Goal: Task Accomplishment & Management: Manage account settings

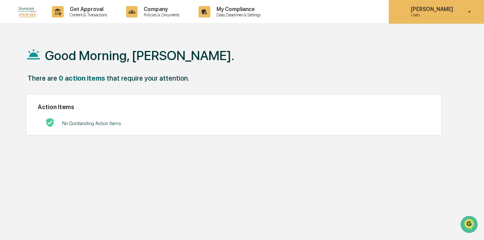
click at [443, 16] on p "Users" at bounding box center [431, 14] width 52 height 5
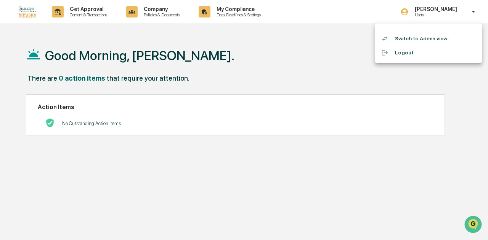
click at [417, 42] on li "Switch to Admin view..." at bounding box center [428, 39] width 107 height 14
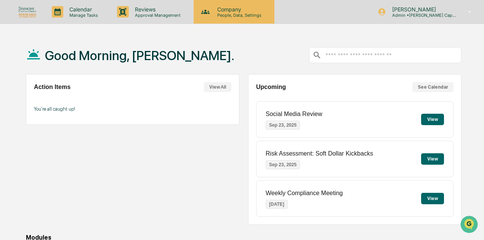
click at [242, 18] on div "Company People, Data, Settings" at bounding box center [234, 12] width 81 height 24
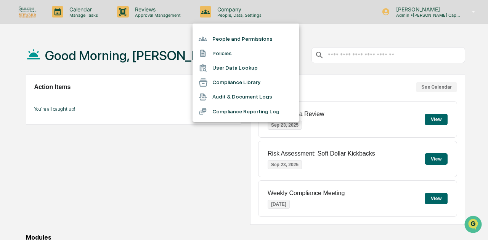
click at [230, 40] on li "People and Permissions" at bounding box center [245, 39] width 107 height 14
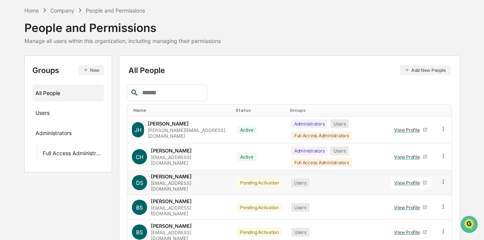
scroll to position [30, 0]
click at [442, 179] on icon at bounding box center [443, 181] width 7 height 7
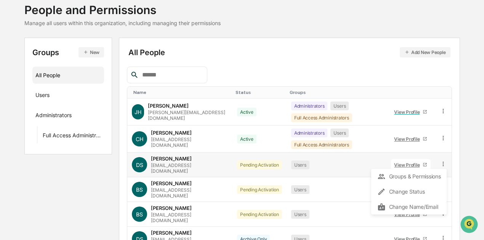
scroll to position [50, 0]
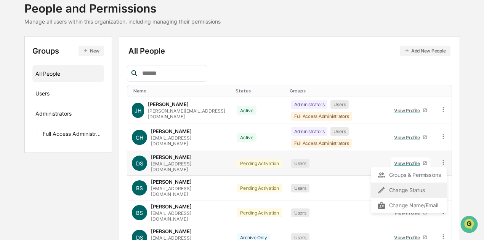
click at [383, 186] on icon at bounding box center [381, 190] width 8 height 8
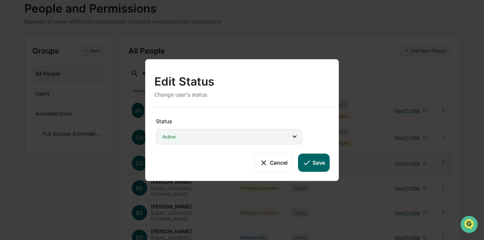
click at [236, 131] on div "Active" at bounding box center [229, 137] width 146 height 16
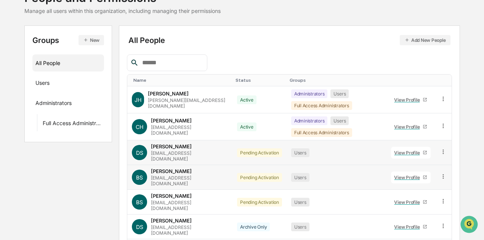
scroll to position [61, 0]
click at [263, 149] on div "Pending Activation" at bounding box center [259, 152] width 45 height 9
click at [441, 148] on icon at bounding box center [443, 151] width 7 height 7
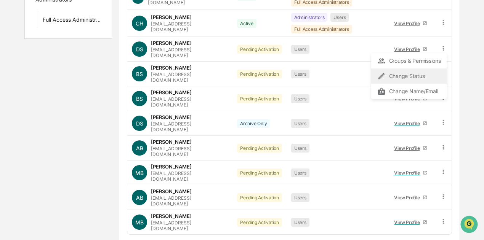
scroll to position [163, 0]
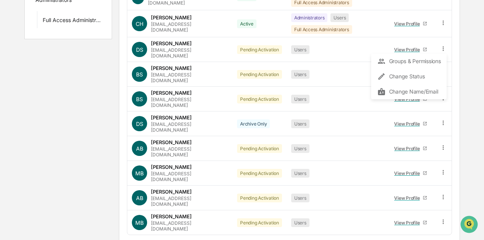
click at [163, 226] on body "Calendar Manage Tasks Reviews Approval Management Company People, Data, Setting…" at bounding box center [242, 53] width 484 height 433
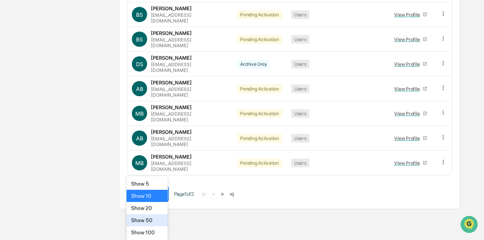
click at [150, 217] on div "Show 50" at bounding box center [146, 220] width 41 height 12
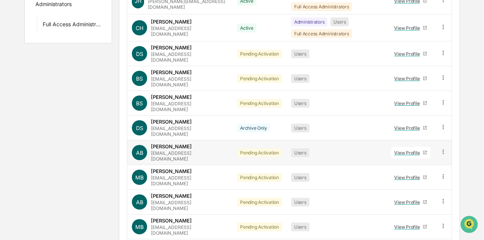
scroll to position [160, 0]
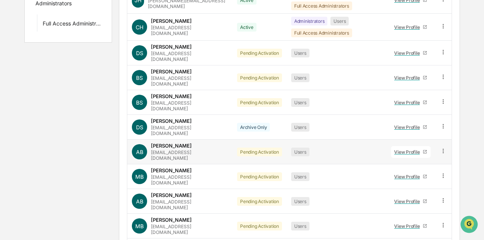
click at [446, 148] on icon at bounding box center [443, 151] width 7 height 7
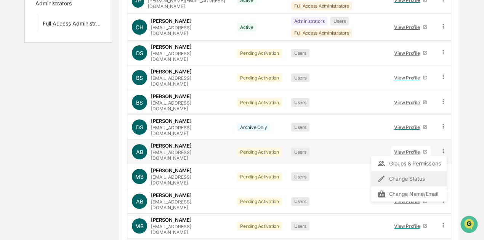
click at [416, 171] on div "Change Status" at bounding box center [408, 178] width 75 height 15
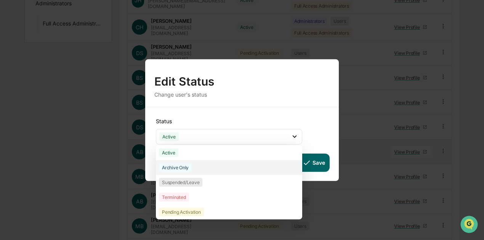
click at [237, 166] on div "Archive Only" at bounding box center [229, 167] width 146 height 15
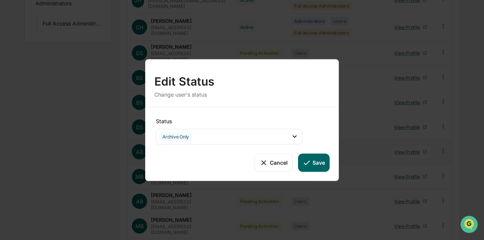
click at [309, 160] on icon at bounding box center [306, 162] width 8 height 8
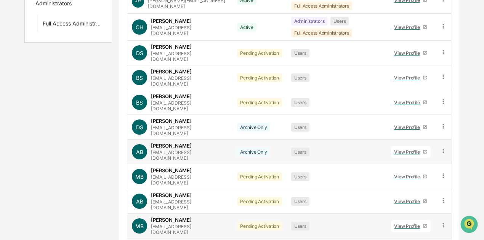
click at [444, 222] on icon at bounding box center [443, 225] width 7 height 7
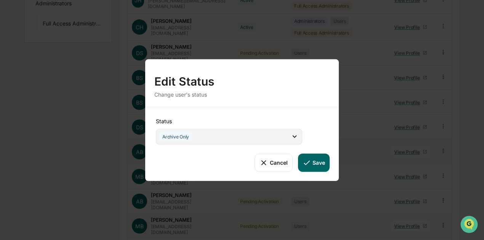
click at [239, 142] on div "Archive Only" at bounding box center [229, 137] width 146 height 16
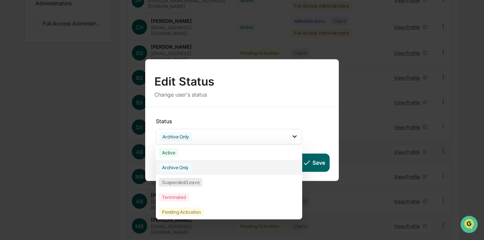
click at [186, 166] on div "Archive Only" at bounding box center [175, 167] width 33 height 9
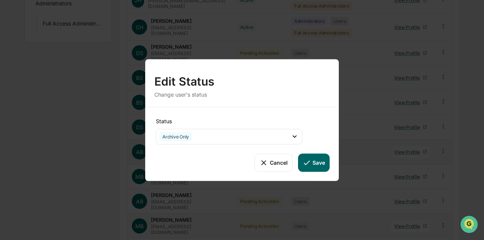
click at [301, 158] on button "Save" at bounding box center [314, 163] width 32 height 18
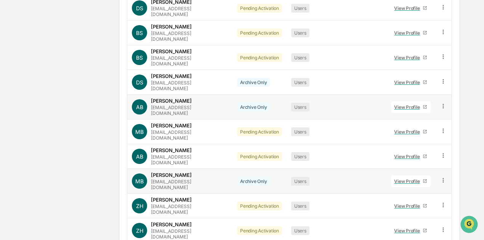
scroll to position [206, 0]
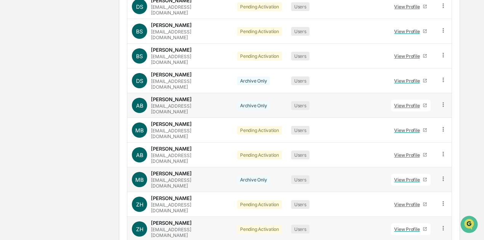
click at [441, 225] on icon at bounding box center [443, 228] width 7 height 7
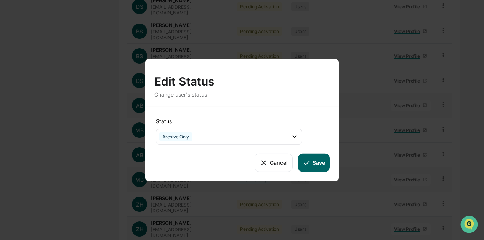
click at [306, 159] on icon at bounding box center [306, 162] width 8 height 8
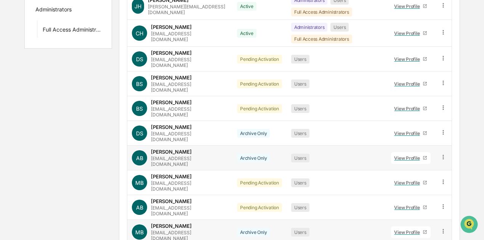
scroll to position [153, 0]
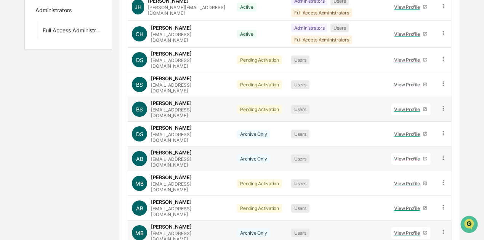
click at [440, 105] on icon at bounding box center [443, 108] width 7 height 7
click at [394, 132] on div "Change Status" at bounding box center [408, 136] width 63 height 9
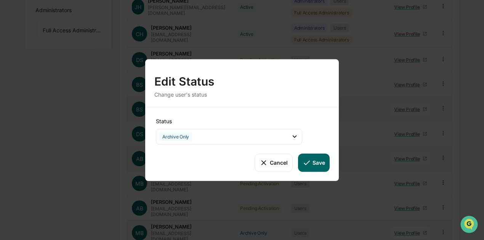
click at [315, 157] on button "Save" at bounding box center [314, 163] width 32 height 18
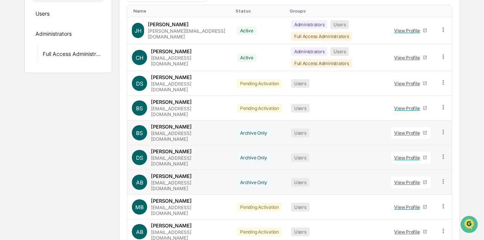
scroll to position [130, 0]
click at [445, 129] on icon at bounding box center [443, 132] width 7 height 7
click at [408, 155] on div "Change Status" at bounding box center [408, 159] width 63 height 9
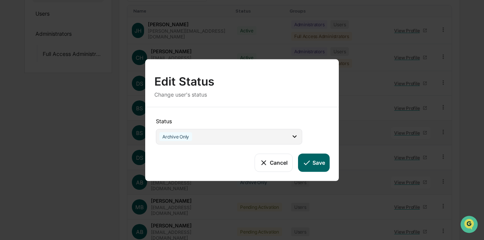
click at [254, 139] on div "Archive Only" at bounding box center [229, 137] width 146 height 16
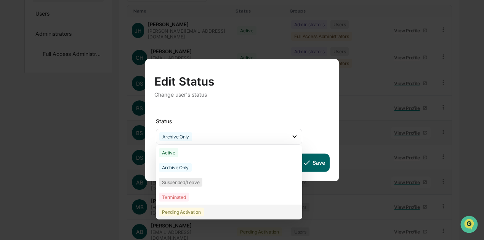
click at [206, 207] on div "Pending Activation" at bounding box center [229, 212] width 146 height 15
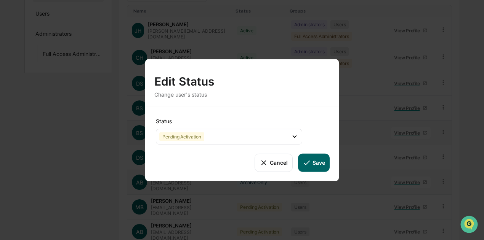
click at [317, 163] on button "Save" at bounding box center [314, 163] width 32 height 18
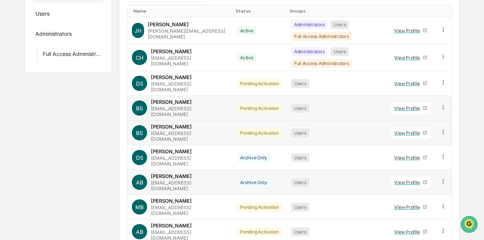
click at [441, 104] on icon at bounding box center [443, 107] width 7 height 7
click at [403, 131] on div "Change Status" at bounding box center [408, 135] width 63 height 9
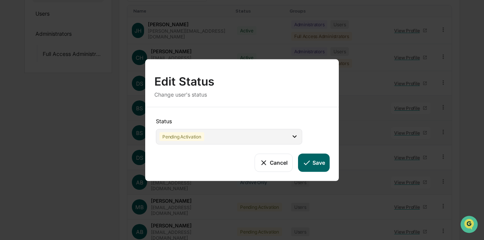
click at [259, 140] on div "Pending Activation" at bounding box center [229, 137] width 146 height 16
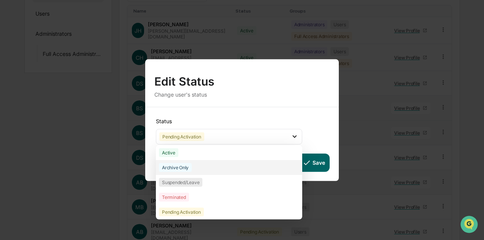
click at [216, 167] on div "Archive Only" at bounding box center [229, 167] width 146 height 15
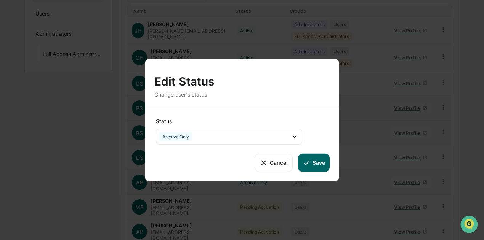
click at [305, 165] on icon at bounding box center [307, 163] width 6 height 5
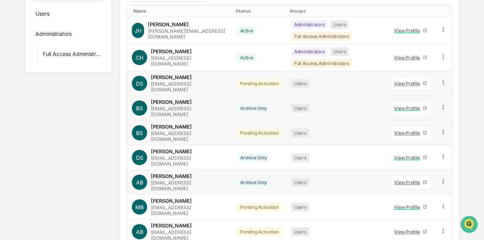
click at [443, 80] on icon at bounding box center [443, 82] width 7 height 7
click at [403, 106] on div "Change Status" at bounding box center [408, 110] width 63 height 9
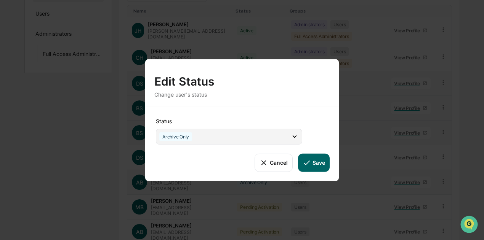
click at [261, 132] on div "Archive Only" at bounding box center [229, 137] width 146 height 16
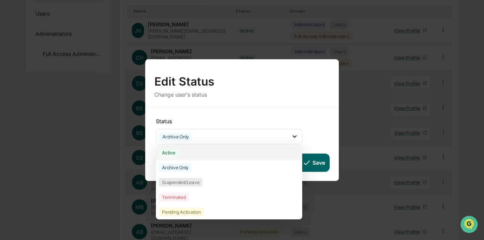
click at [219, 154] on div "Active" at bounding box center [229, 152] width 146 height 15
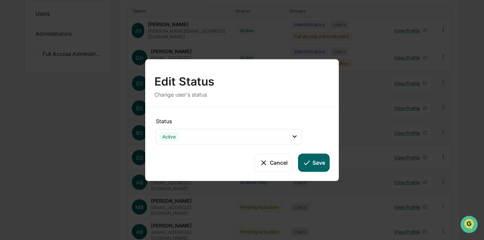
click at [300, 159] on button "Save" at bounding box center [314, 163] width 32 height 18
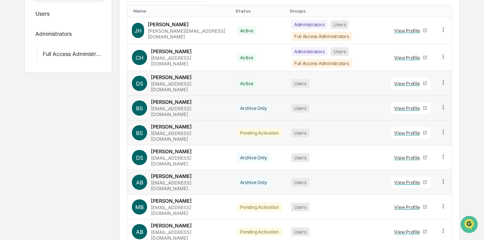
scroll to position [0, 0]
